Goal: Task Accomplishment & Management: Complete application form

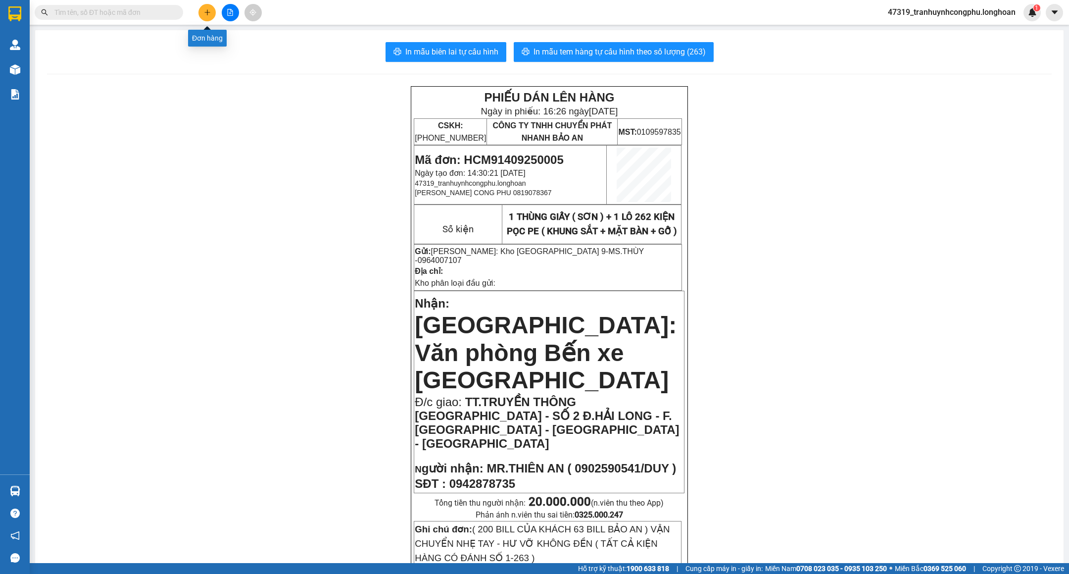
click at [211, 10] on button at bounding box center [206, 12] width 17 height 17
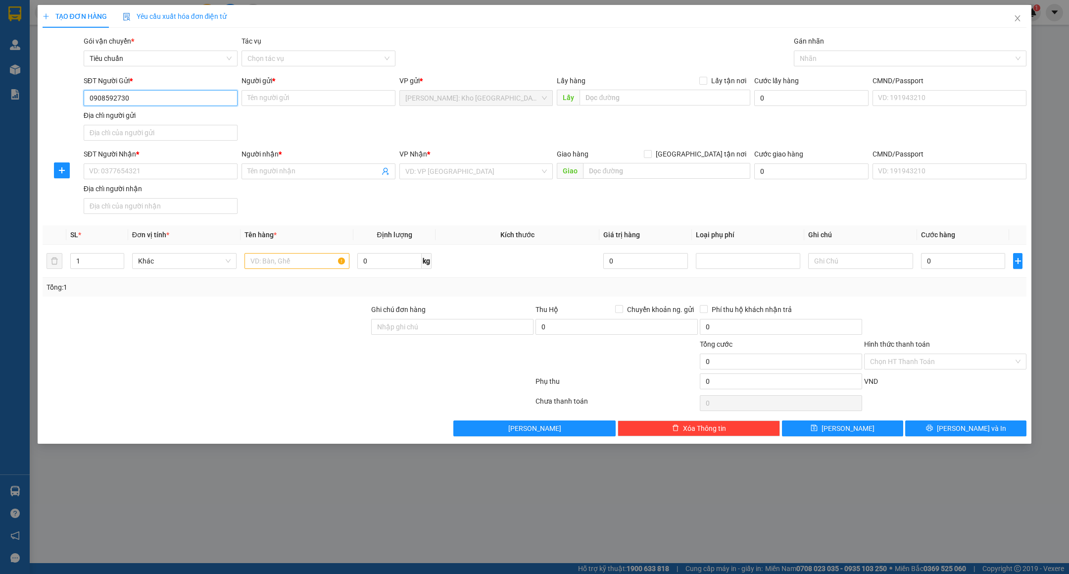
type input "0908592730"
type input "C"
type input "chú [PERSON_NAME]"
click at [145, 179] on input "SĐT Người Nhận *" at bounding box center [161, 171] width 154 height 16
type input "2"
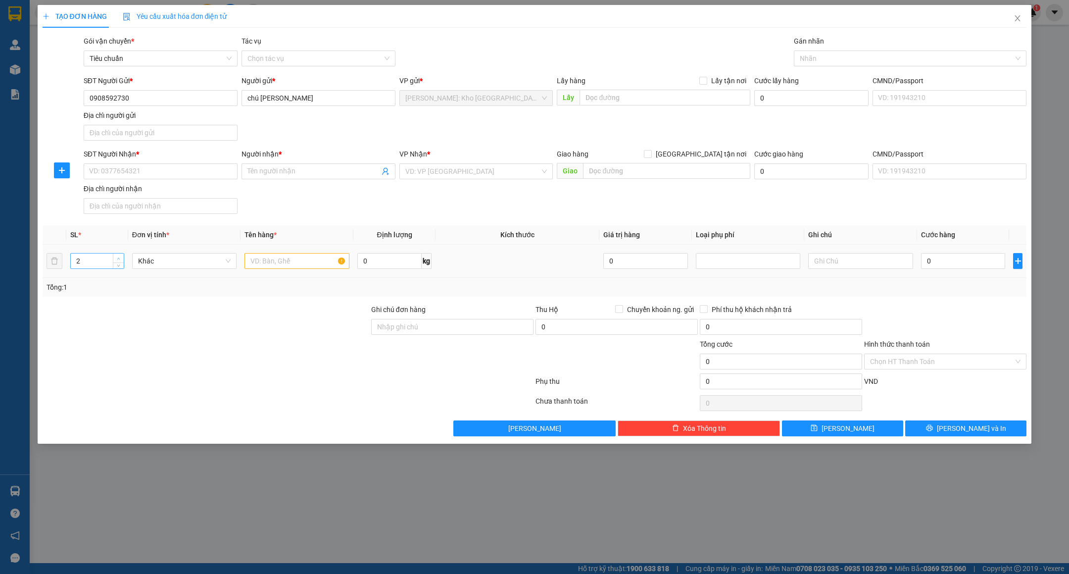
click at [116, 259] on span "up" at bounding box center [119, 258] width 6 height 6
click at [286, 269] on input "text" at bounding box center [296, 261] width 105 height 16
type input "2 kiện sắt bọc PE"
click at [474, 339] on div "Ghi chú đơn hàng" at bounding box center [452, 321] width 162 height 35
click at [139, 173] on input "SĐT Người Nhận *" at bounding box center [161, 171] width 154 height 16
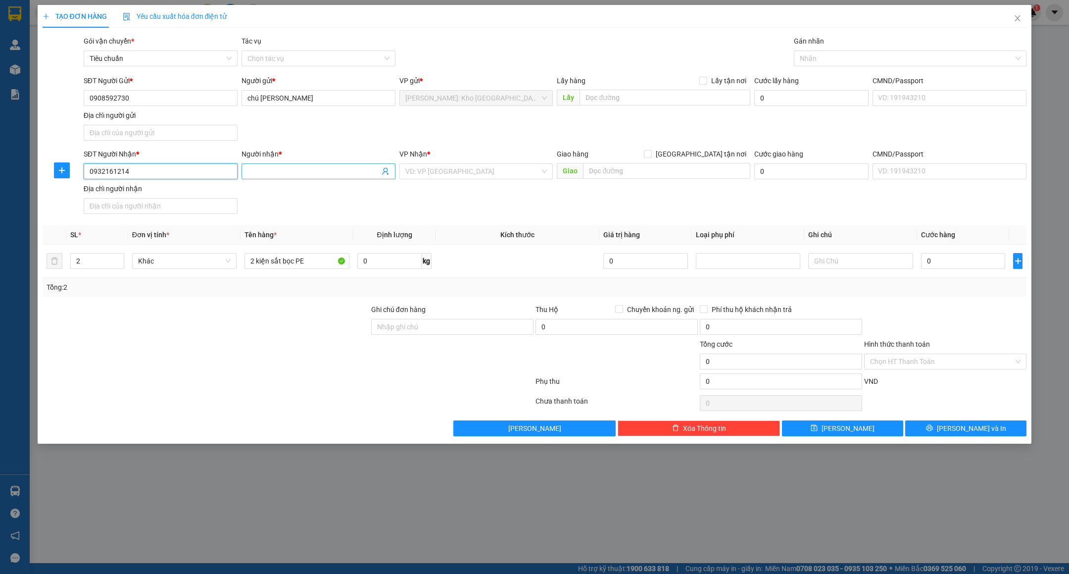
type input "0932161214"
click at [327, 171] on input "Người nhận *" at bounding box center [313, 171] width 132 height 11
type input "[PERSON_NAME]"
click at [465, 165] on input "search" at bounding box center [472, 171] width 135 height 15
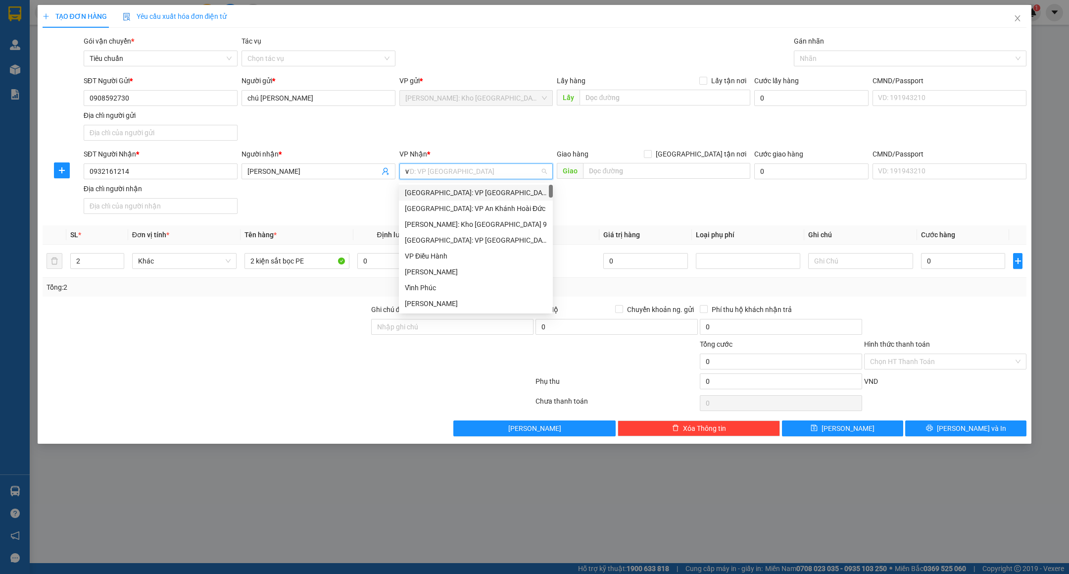
type input "va"
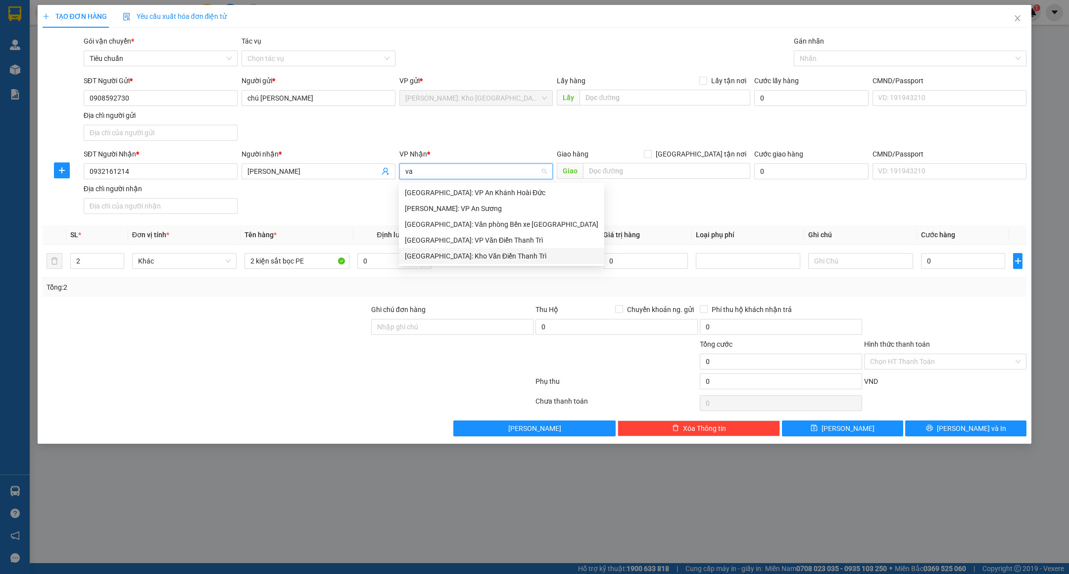
click at [462, 252] on div "[GEOGRAPHIC_DATA]: Kho Văn Điển Thanh Trì" at bounding box center [502, 255] width 194 height 11
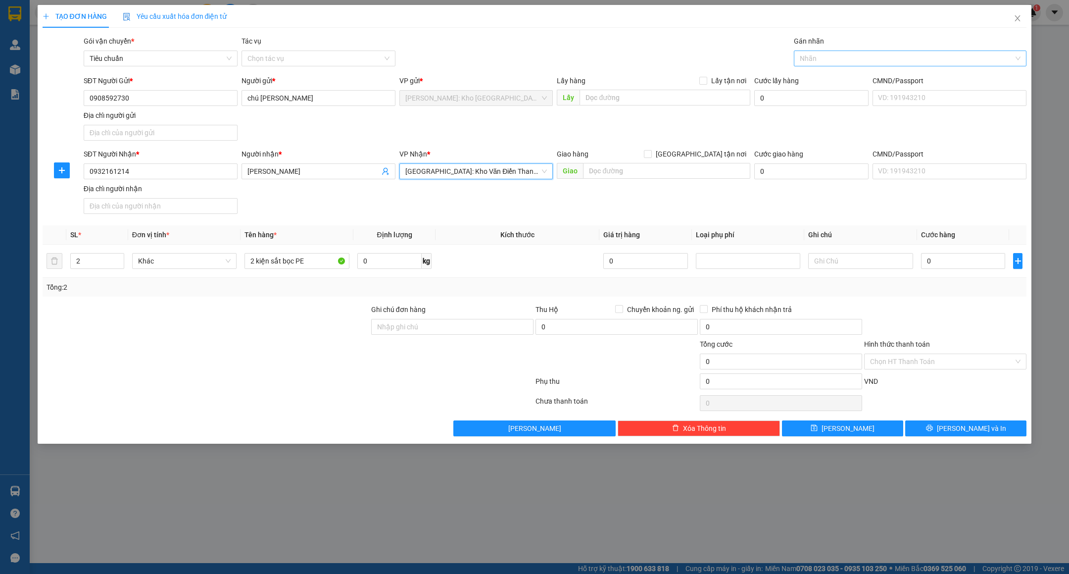
click at [818, 61] on div at bounding box center [905, 58] width 218 height 12
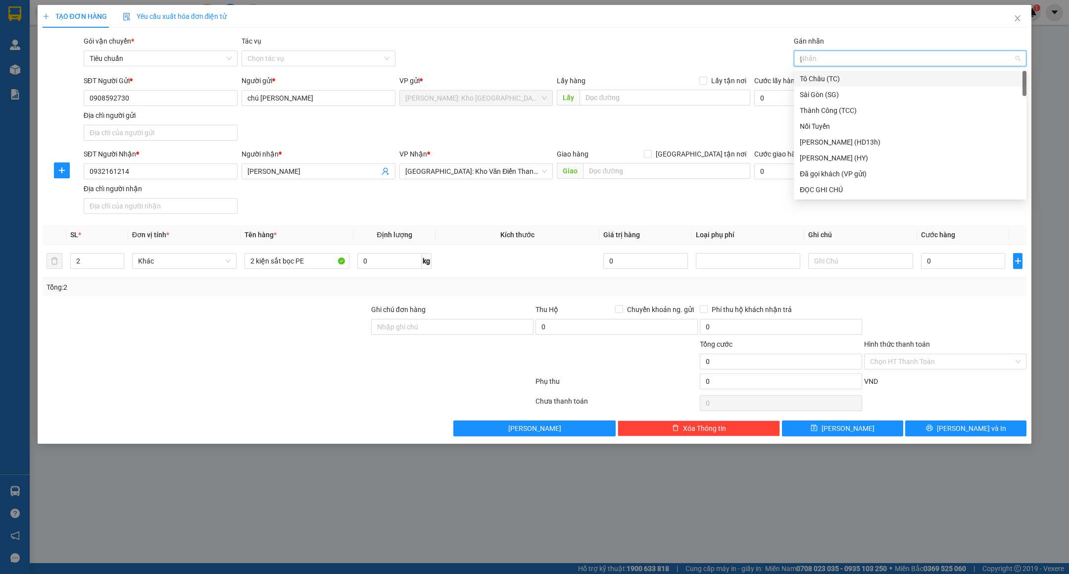
type input "gt"
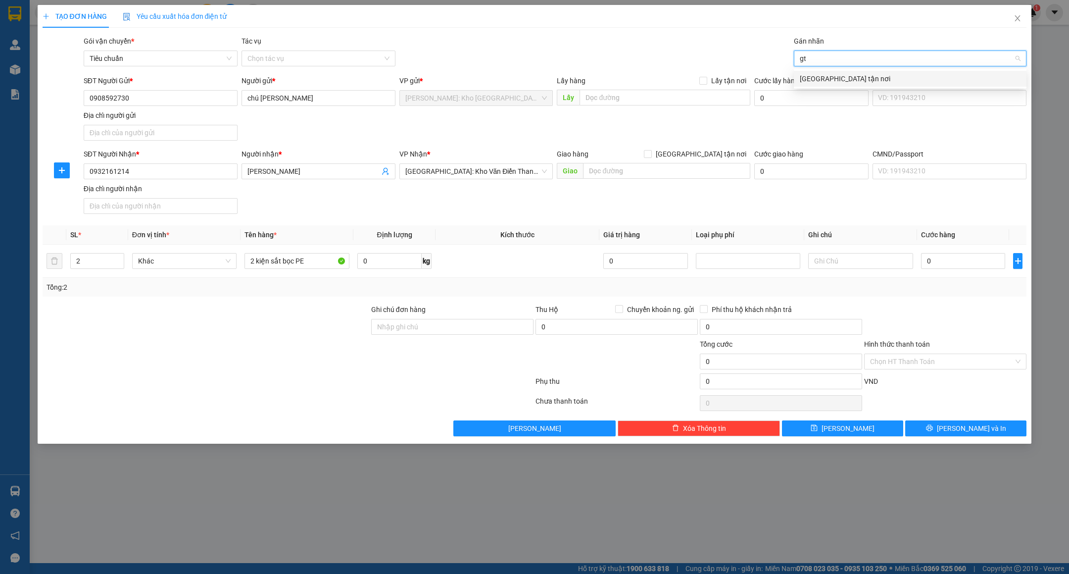
click at [815, 78] on div "[GEOGRAPHIC_DATA] tận nơi" at bounding box center [910, 78] width 221 height 11
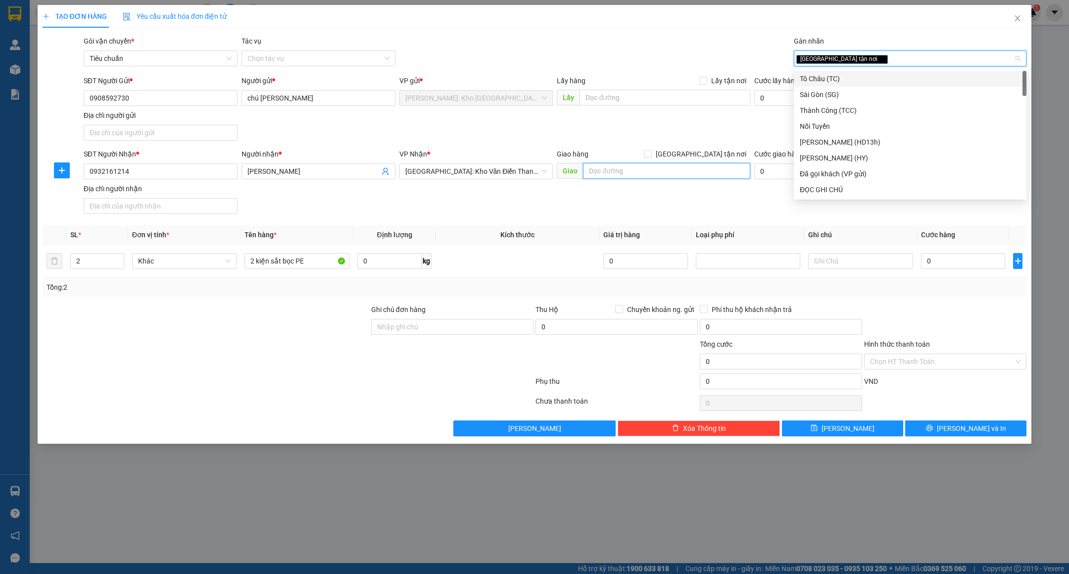
click at [609, 173] on input "text" at bounding box center [666, 171] width 167 height 16
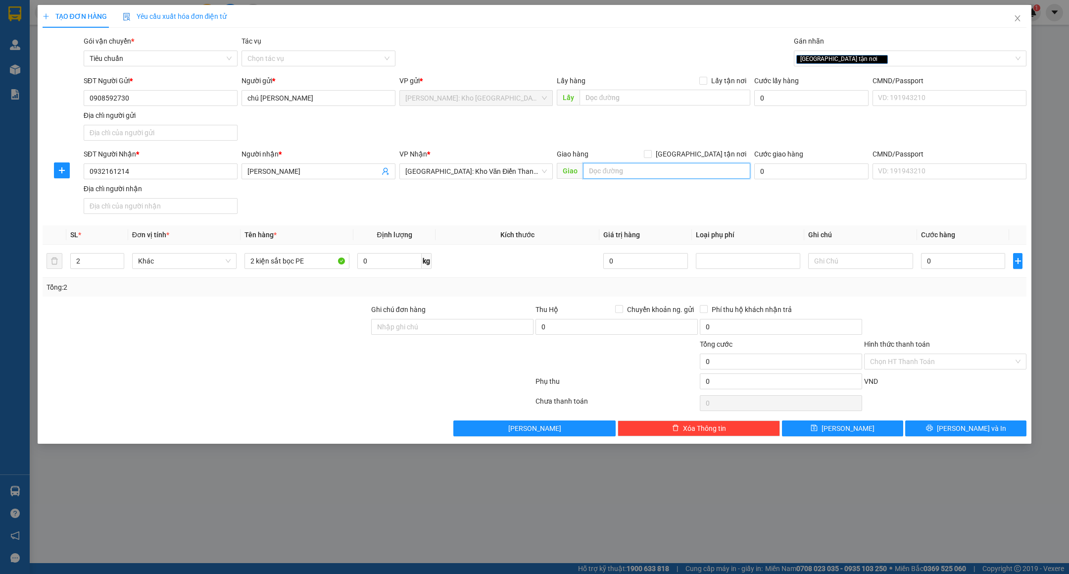
click at [630, 172] on input "text" at bounding box center [666, 171] width 167 height 16
click at [651, 157] on input "[GEOGRAPHIC_DATA] tận nơi" at bounding box center [647, 153] width 7 height 7
checkbox input "true"
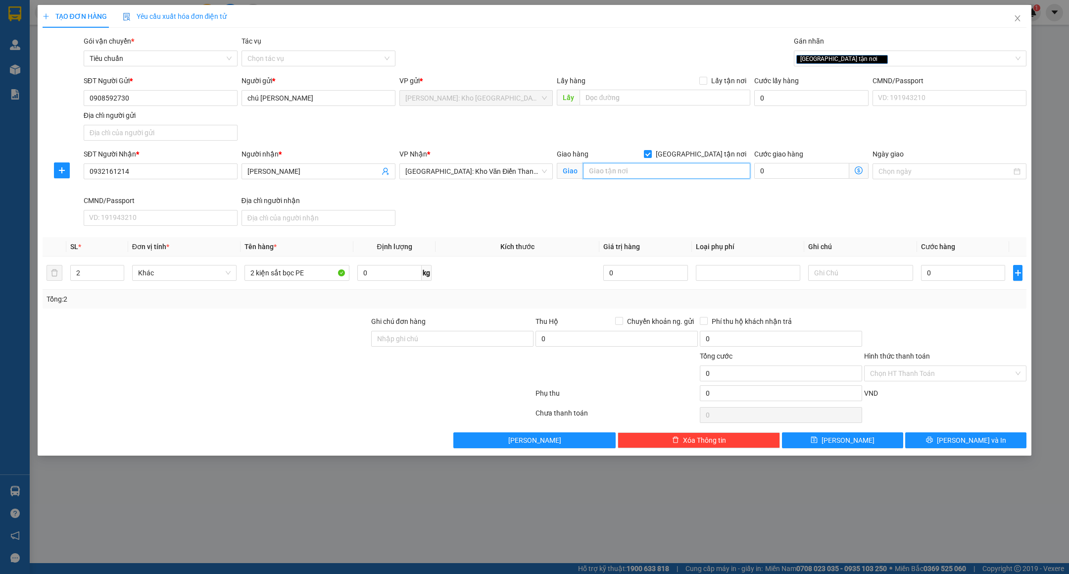
click at [676, 177] on input "text" at bounding box center [666, 171] width 167 height 16
type input "Nhà Máy cọc TNHH [GEOGRAPHIC_DATA], tiểu [GEOGRAPHIC_DATA], [GEOGRAPHIC_DATA], …"
click at [968, 266] on input "0" at bounding box center [963, 273] width 84 height 16
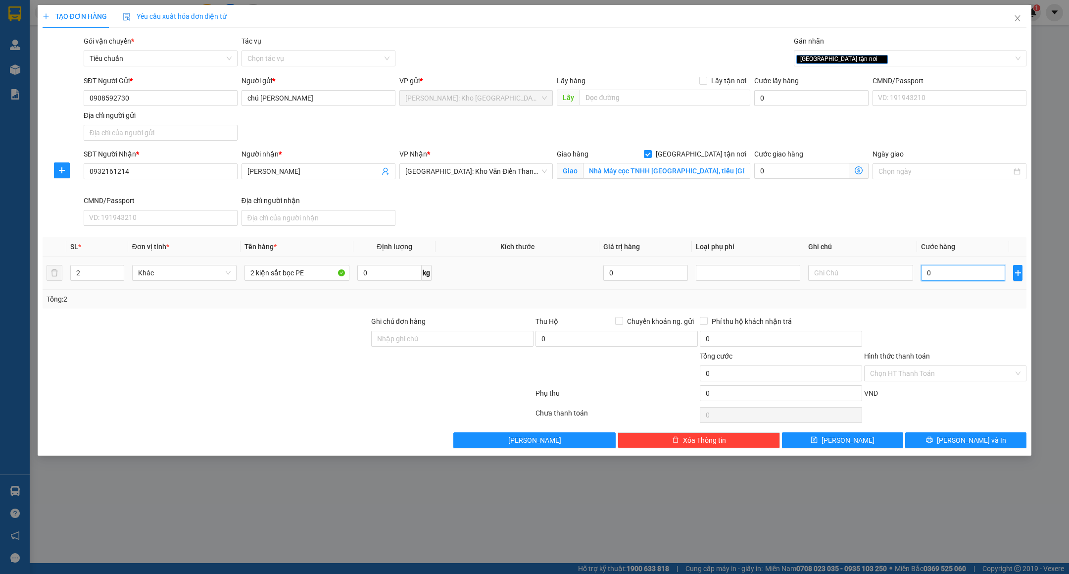
click at [983, 278] on input "0" at bounding box center [963, 273] width 84 height 16
type input "03"
type input "3"
type input "033"
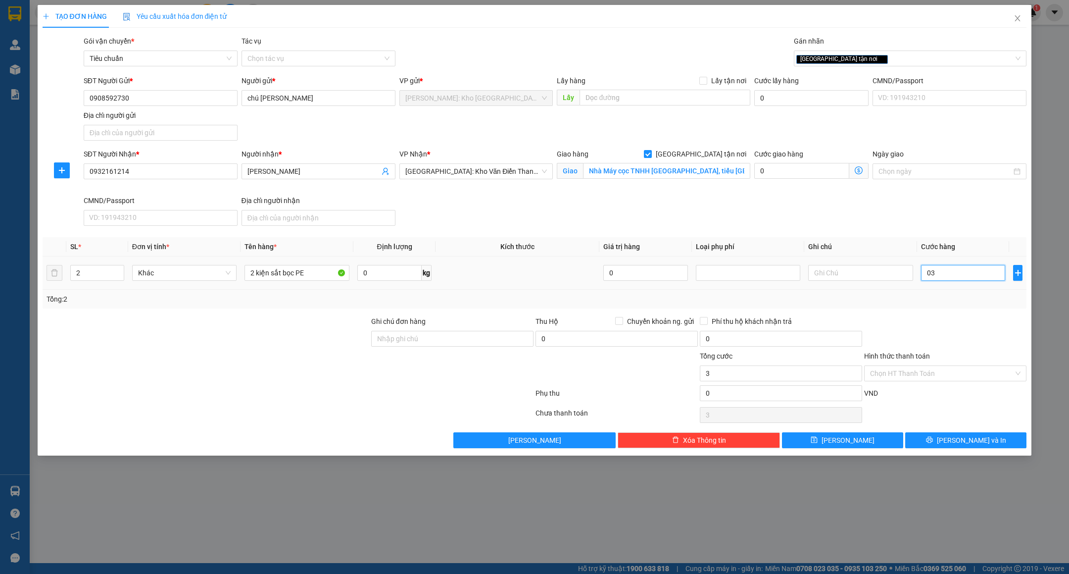
type input "33"
type input "0.330"
type input "330"
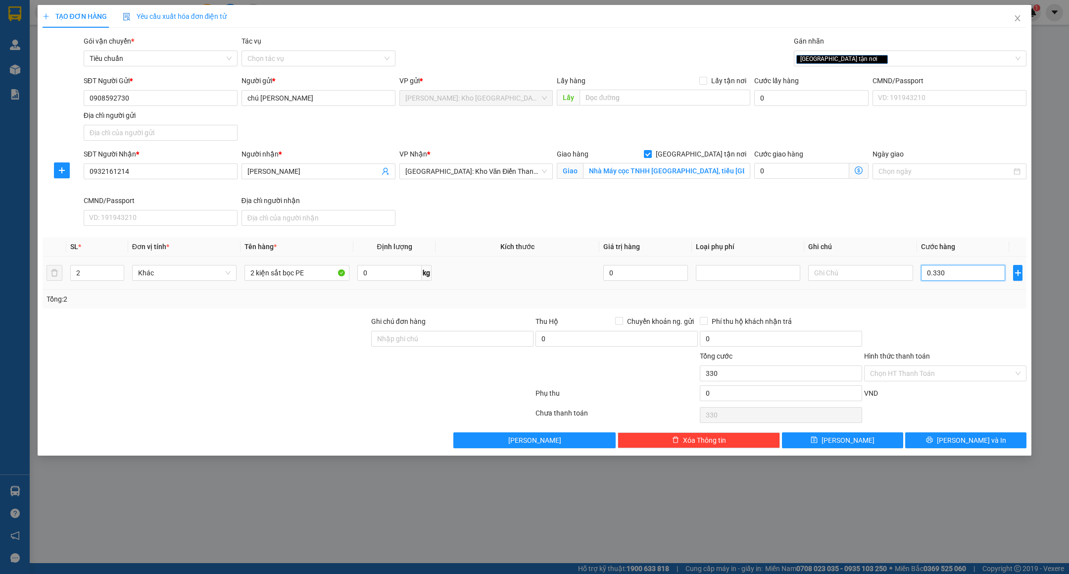
type input "03.300"
type input "3.300"
type input "033.000"
type input "33.000"
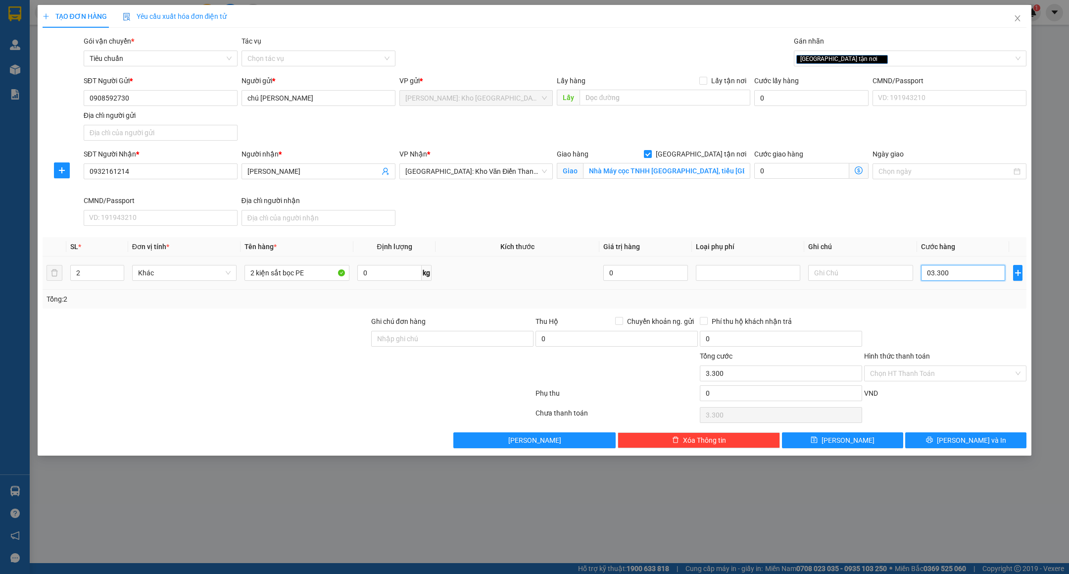
type input "33.000"
type input "0.330.000"
type input "330.000"
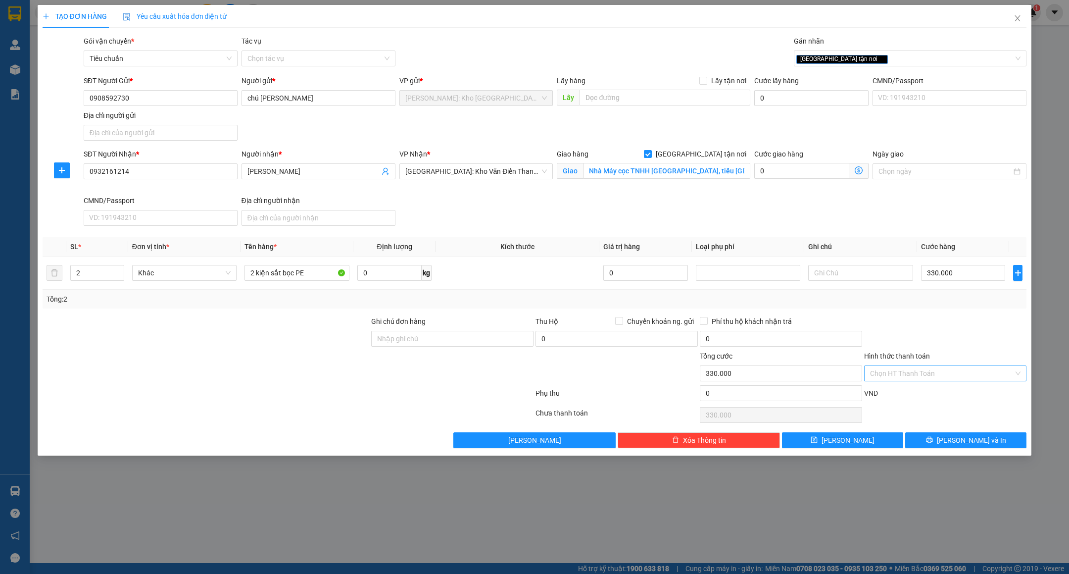
click at [923, 378] on input "Hình thức thanh toán" at bounding box center [942, 373] width 144 height 15
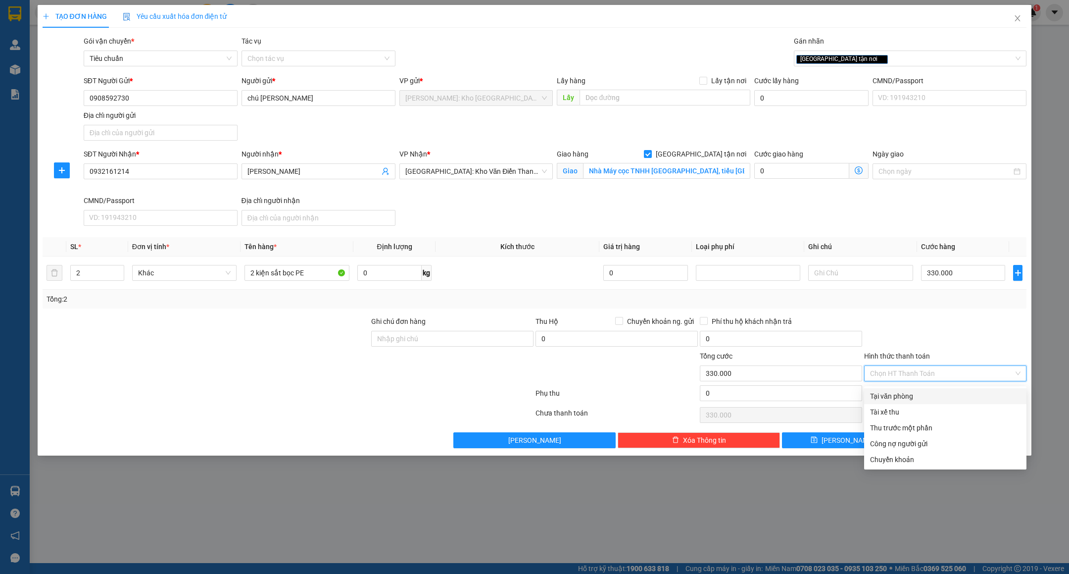
click at [940, 392] on div "Tại văn phòng" at bounding box center [945, 395] width 150 height 11
type input "0"
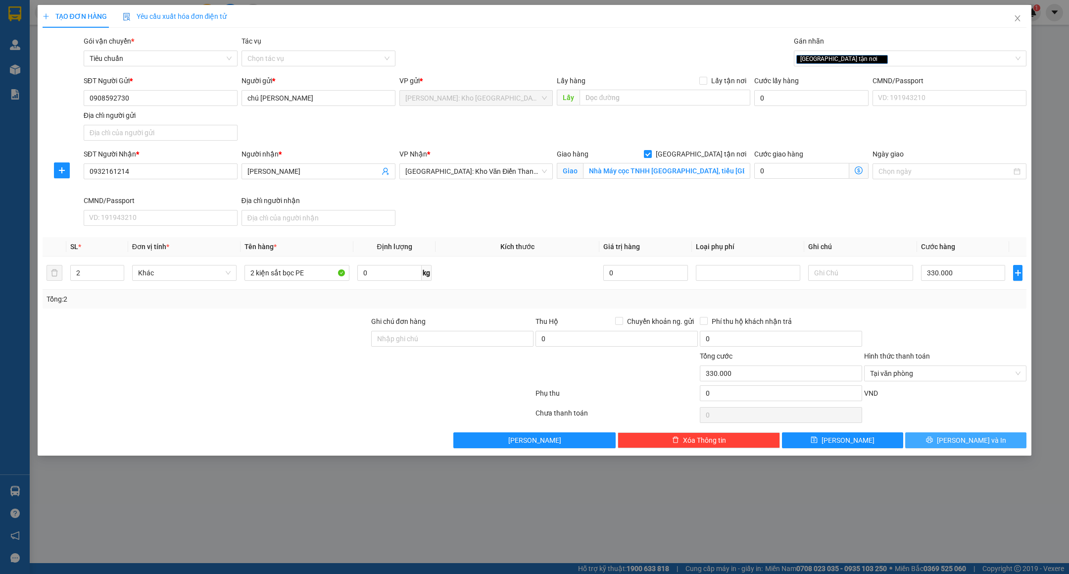
click at [970, 448] on button "[PERSON_NAME] và In" at bounding box center [965, 440] width 121 height 16
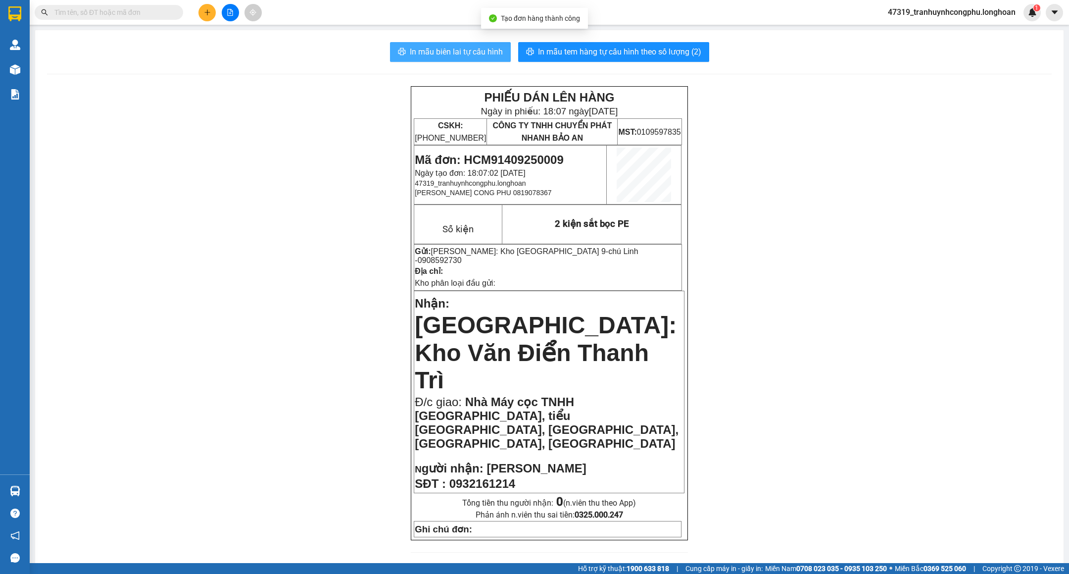
click at [471, 49] on span "In mẫu biên lai tự cấu hình" at bounding box center [456, 52] width 93 height 12
click at [422, 48] on span "In mẫu biên lai tự cấu hình" at bounding box center [456, 52] width 93 height 12
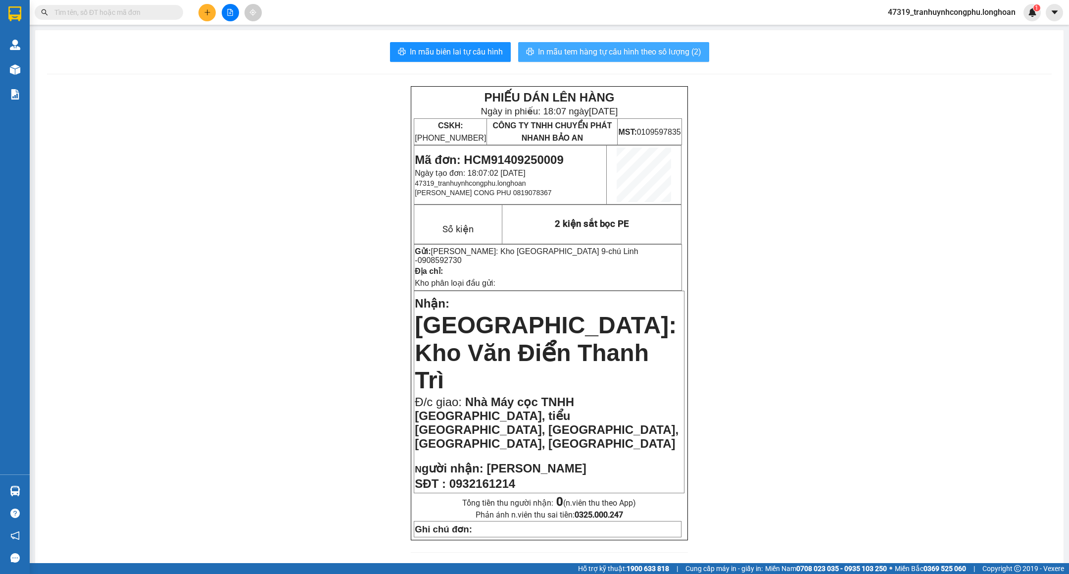
click at [581, 49] on span "In mẫu tem hàng tự cấu hình theo số lượng (2)" at bounding box center [619, 52] width 163 height 12
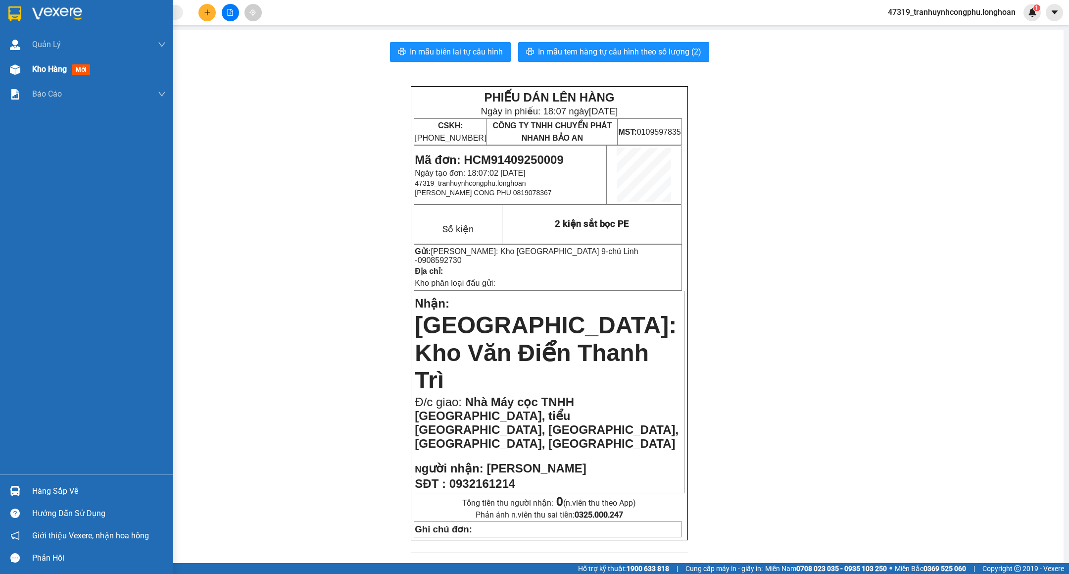
click at [29, 76] on div "Kho hàng mới" at bounding box center [86, 69] width 173 height 25
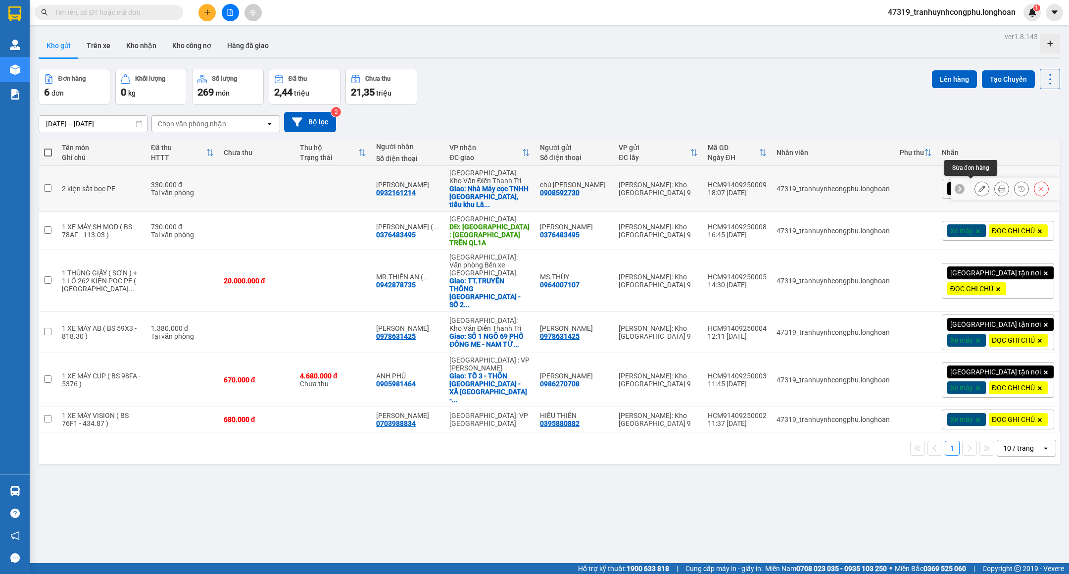
click at [978, 185] on icon at bounding box center [981, 188] width 7 height 7
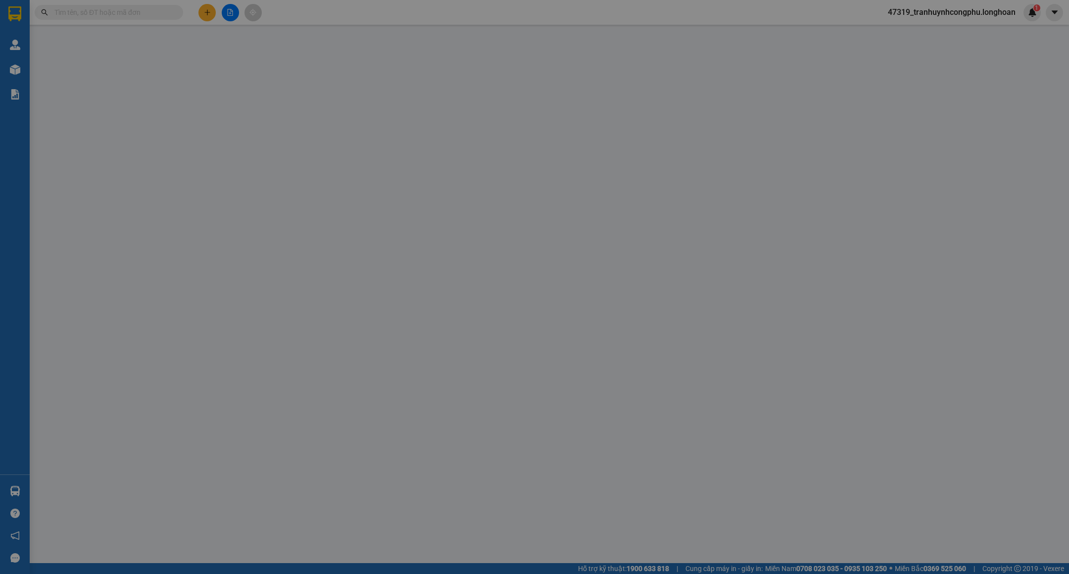
type input "0908592730"
type input "chú [PERSON_NAME]"
type input "0932161214"
type input "[PERSON_NAME]"
checkbox input "true"
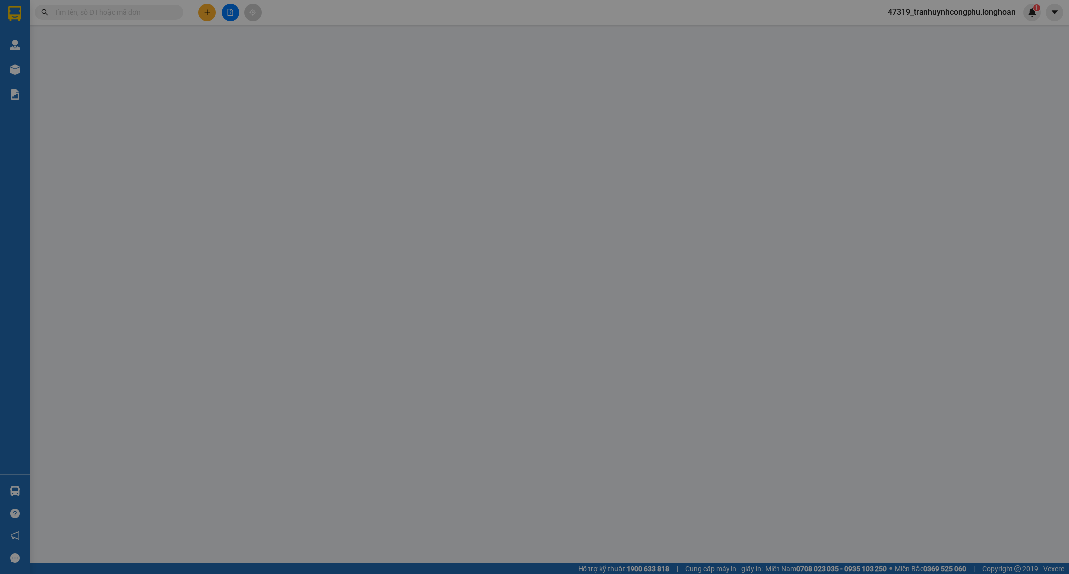
type input "Nhà Máy cọc TNHH [GEOGRAPHIC_DATA], tiểu [GEOGRAPHIC_DATA], [GEOGRAPHIC_DATA], …"
type input "330.000"
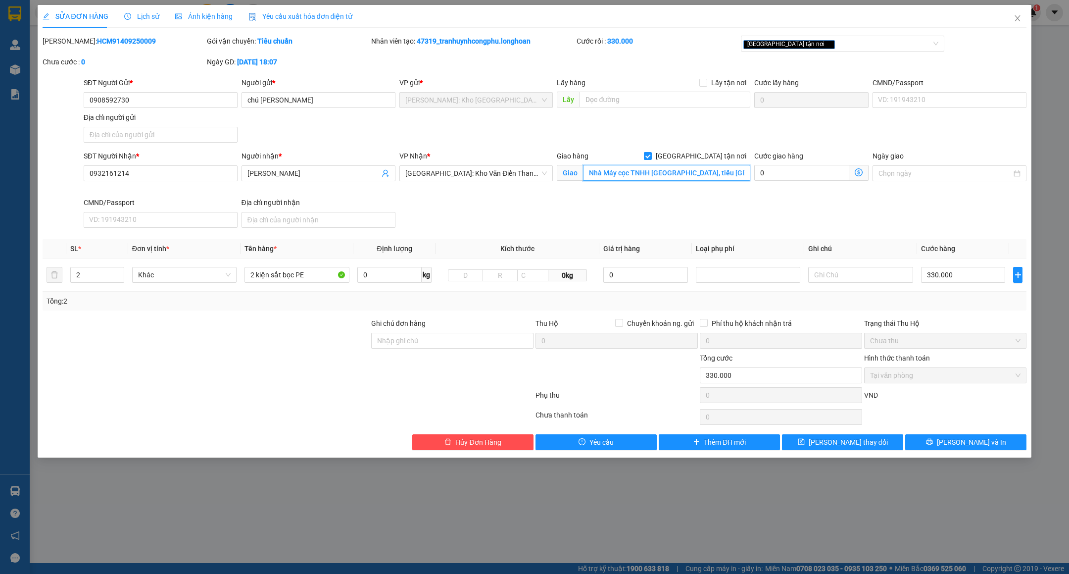
click at [727, 170] on input "Nhà Máy cọc TNHH [GEOGRAPHIC_DATA], tiểu [GEOGRAPHIC_DATA], [GEOGRAPHIC_DATA], …" at bounding box center [666, 173] width 167 height 16
click at [964, 447] on span "[PERSON_NAME] và In" at bounding box center [971, 441] width 69 height 11
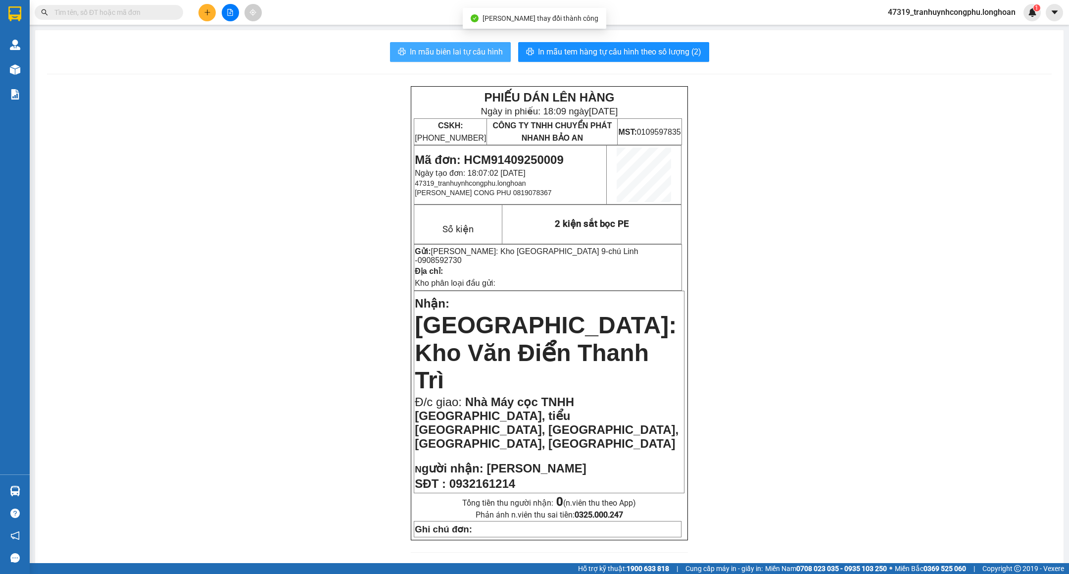
click at [460, 48] on span "In mẫu biên lai tự cấu hình" at bounding box center [456, 52] width 93 height 12
click at [462, 256] on span "0908592730" at bounding box center [440, 260] width 44 height 8
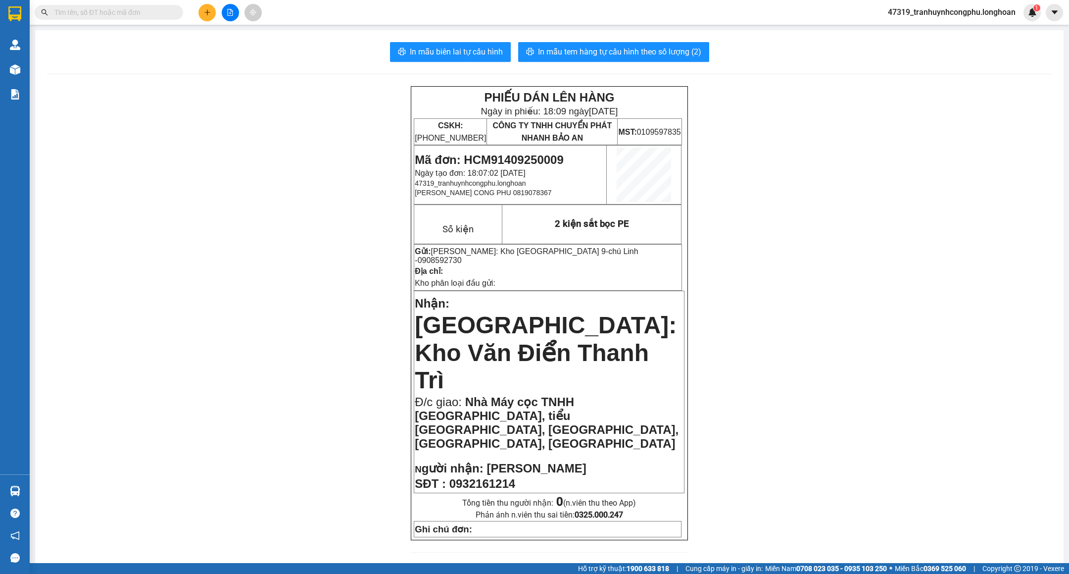
click at [676, 51] on span "In mẫu tem hàng tự cấu hình theo số lượng (2)" at bounding box center [619, 52] width 163 height 12
